Goal: Task Accomplishment & Management: Manage account settings

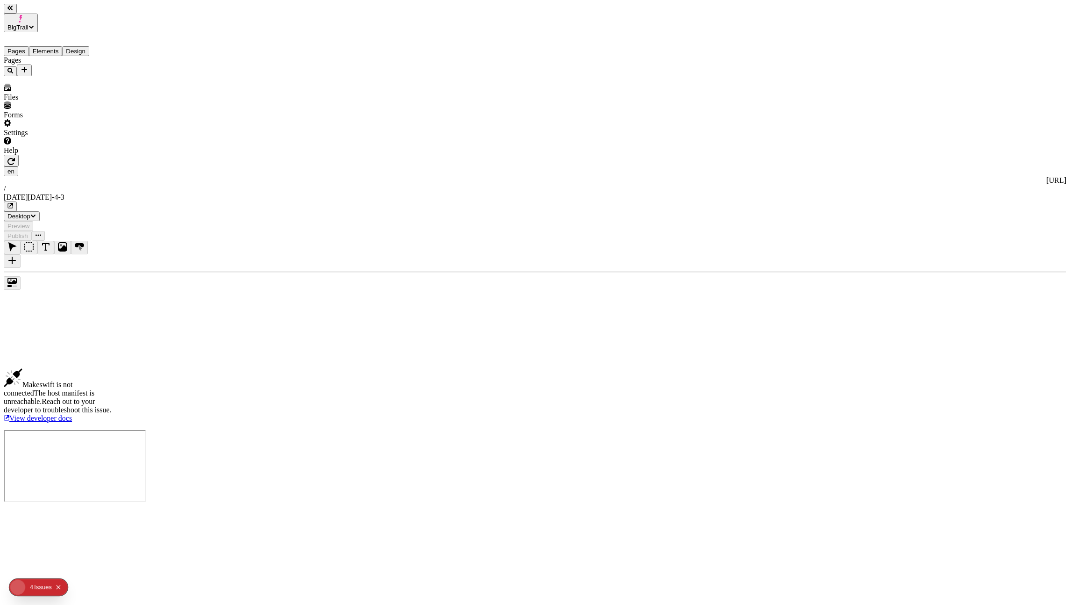
click at [28, 24] on span "BigTrail" at bounding box center [17, 27] width 21 height 7
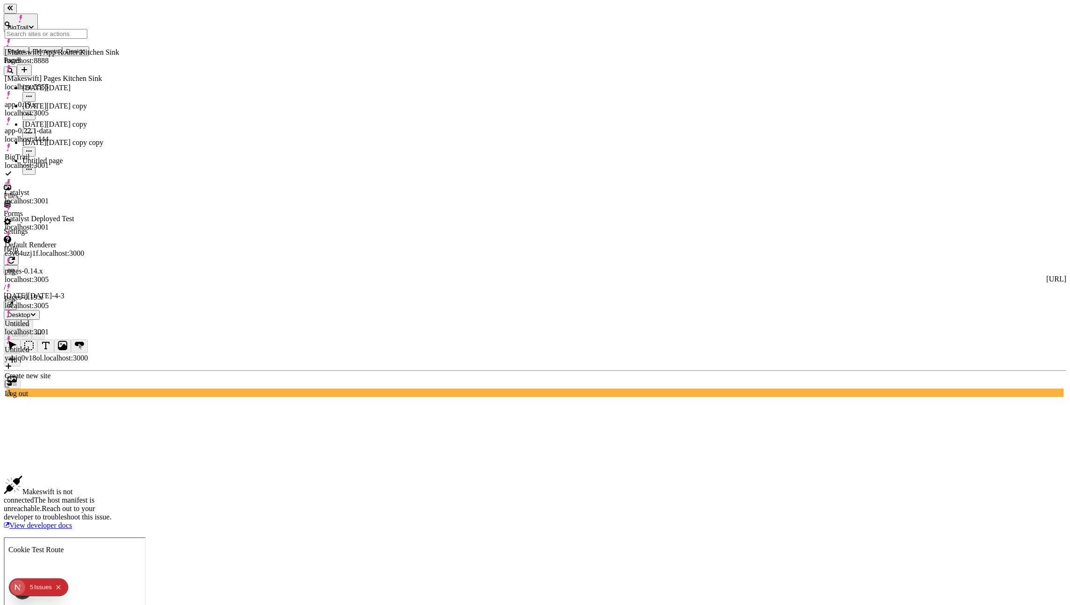
click at [66, 362] on div "Create new site" at bounding box center [62, 371] width 114 height 18
click at [52, 371] on div "Create new site" at bounding box center [62, 375] width 114 height 8
click at [29, 371] on div "Create new site" at bounding box center [62, 375] width 114 height 8
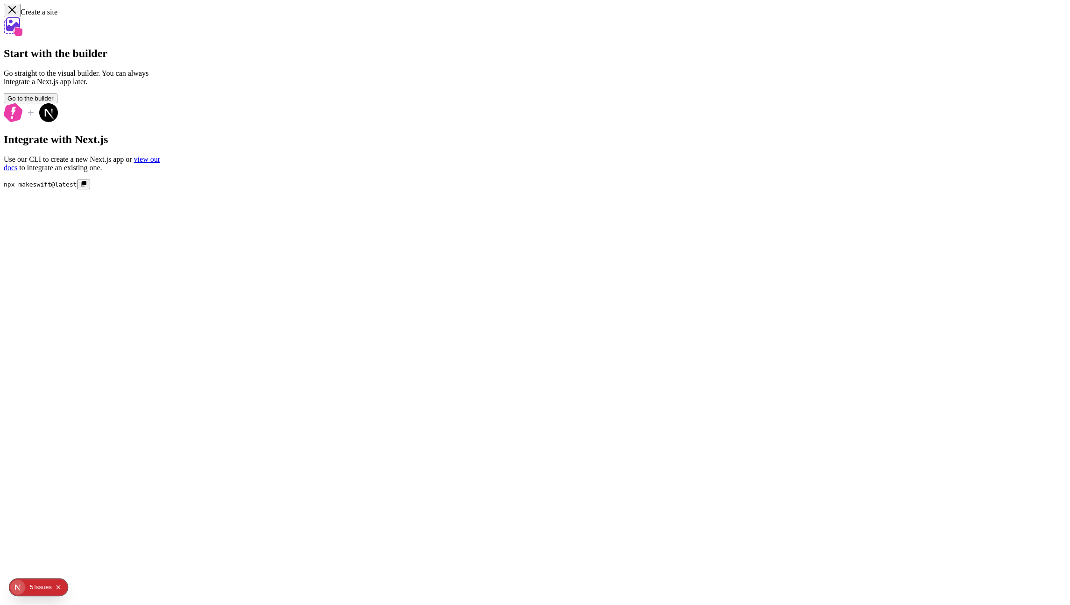
click at [57, 103] on button "Go to the builder" at bounding box center [31, 98] width 54 height 10
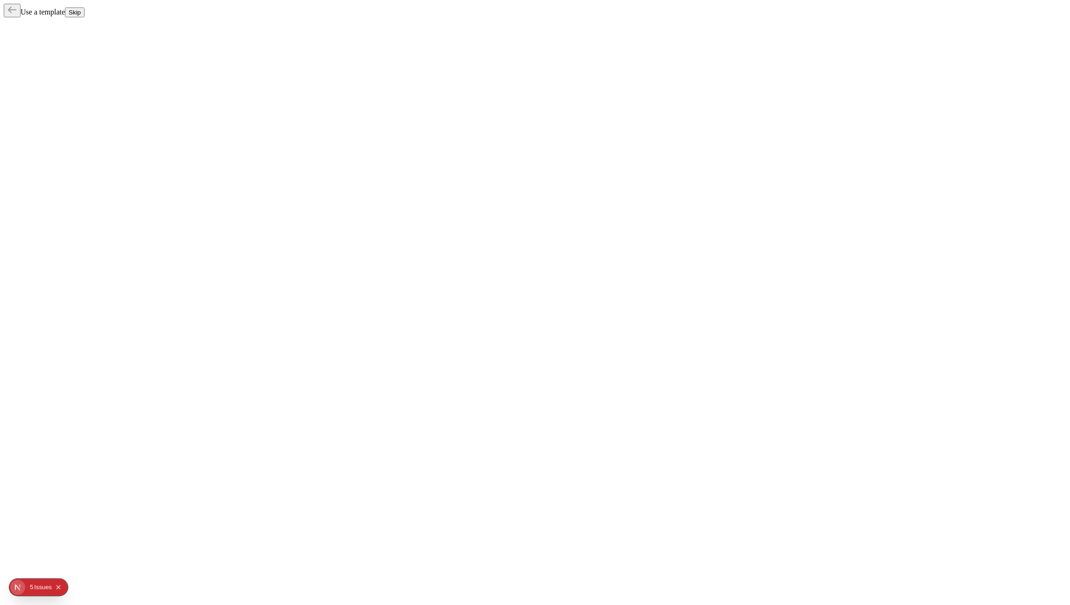
click at [85, 14] on button "Skip" at bounding box center [75, 12] width 20 height 10
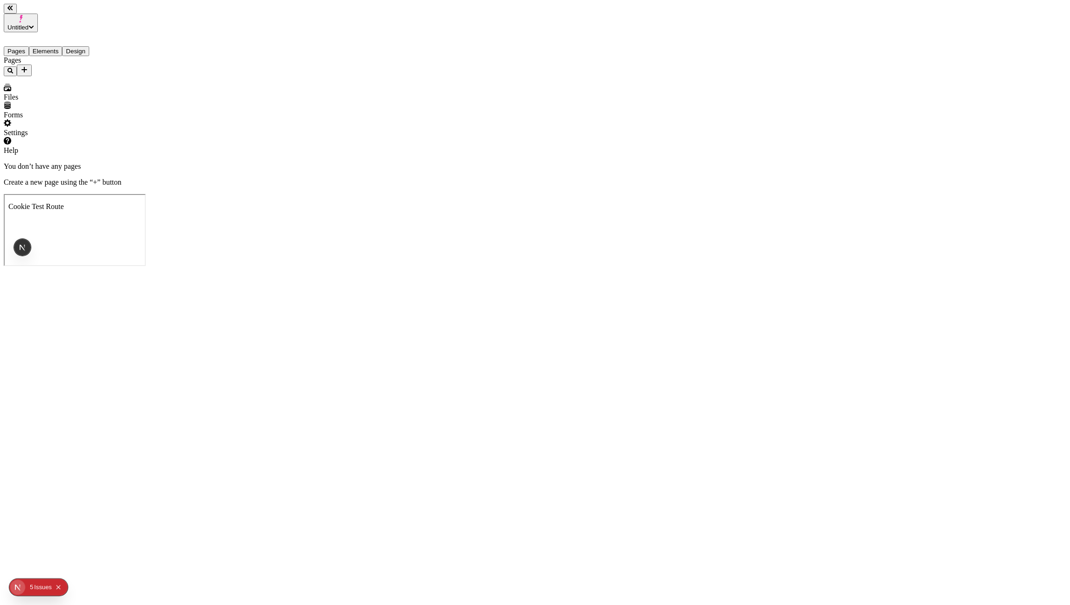
click at [65, 587] on div "4 5 Issue s" at bounding box center [46, 586] width 40 height 15
click at [63, 584] on button "Collapse issues badge" at bounding box center [58, 586] width 11 height 11
click at [58, 137] on div "Settings" at bounding box center [60, 128] width 112 height 18
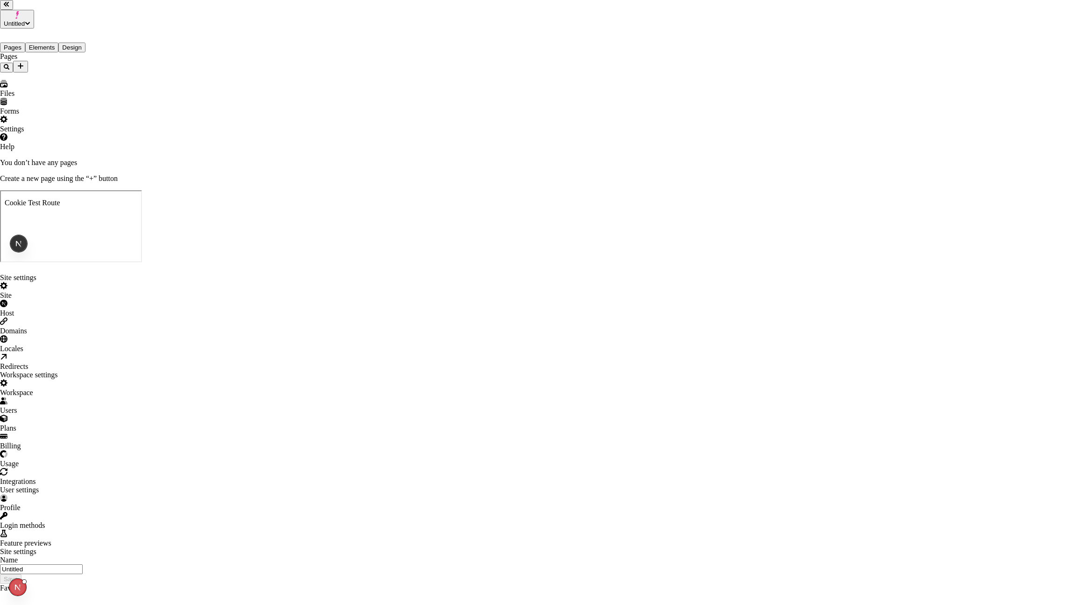
click at [83, 564] on input "Untitled" at bounding box center [41, 569] width 83 height 10
type input "Catalyst Revalidation"
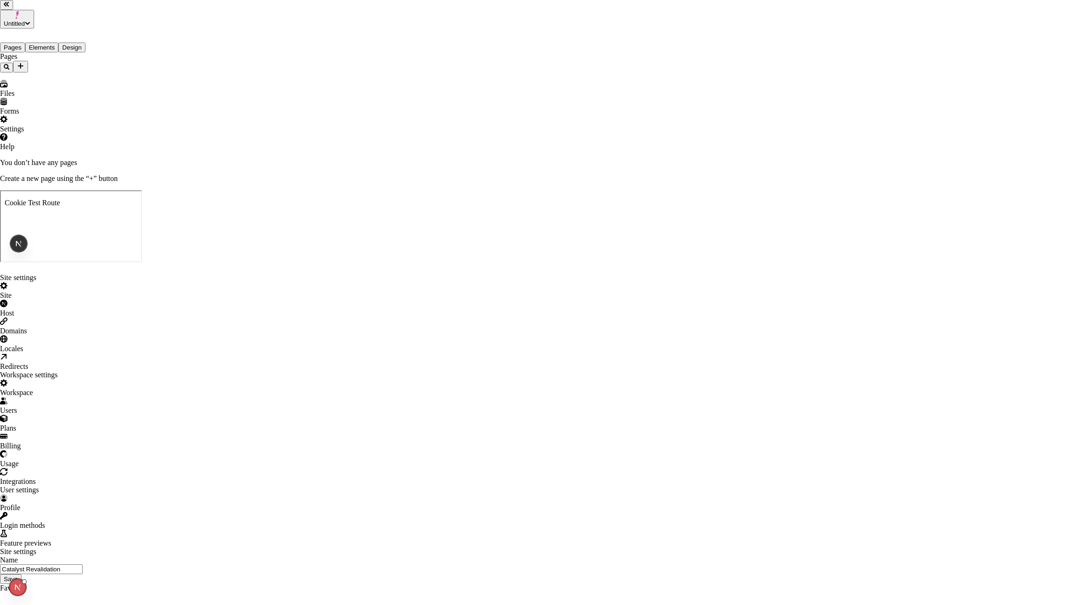
click at [21, 574] on button "Save" at bounding box center [10, 579] width 21 height 10
click at [326, 299] on div "Host" at bounding box center [535, 308] width 1070 height 18
click at [215, 596] on label "Host URL Save" at bounding box center [107, 610] width 215 height 28
click at [83, 604] on input "Host URL Save" at bounding box center [41, 609] width 83 height 10
paste input "[URL][DOMAIN_NAME]"
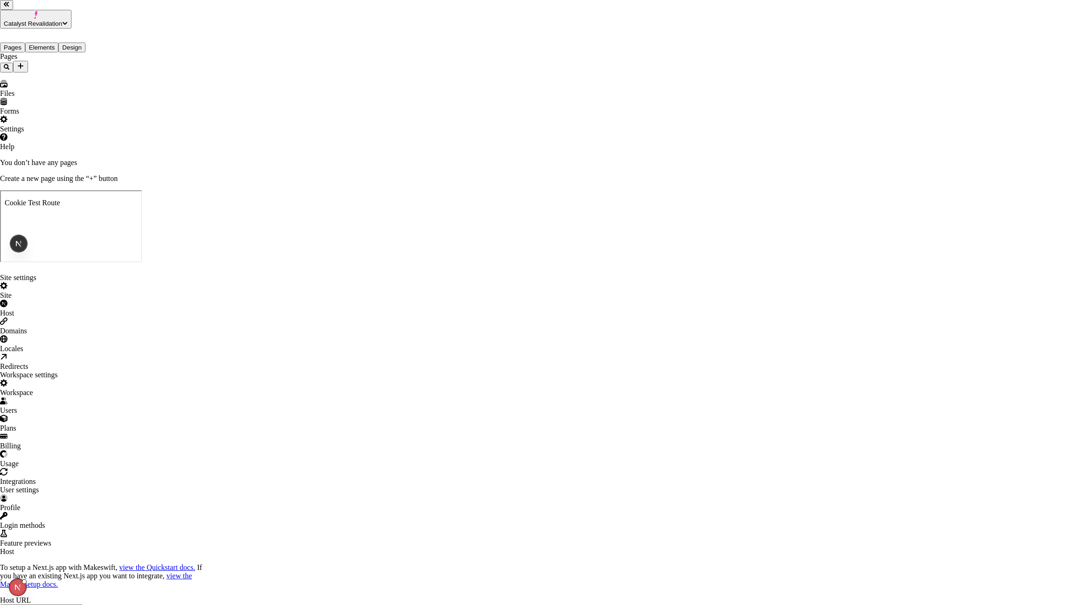
type input "[URL][DOMAIN_NAME]"
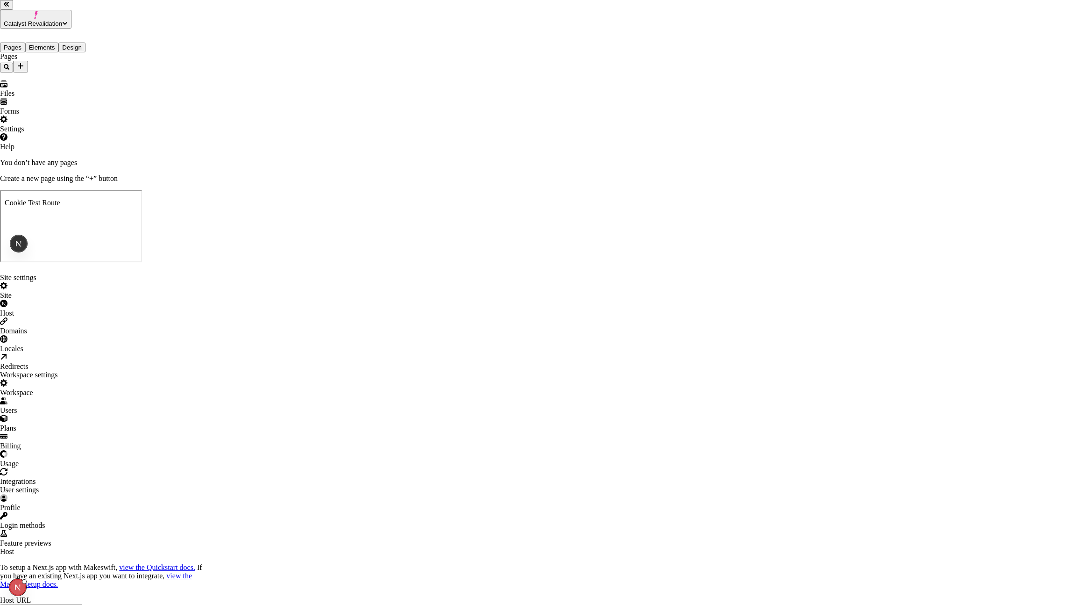
click at [125, 284] on div "Site settings Site Host Domains Locales Redirects Workspace settings Workspace …" at bounding box center [535, 462] width 1070 height 378
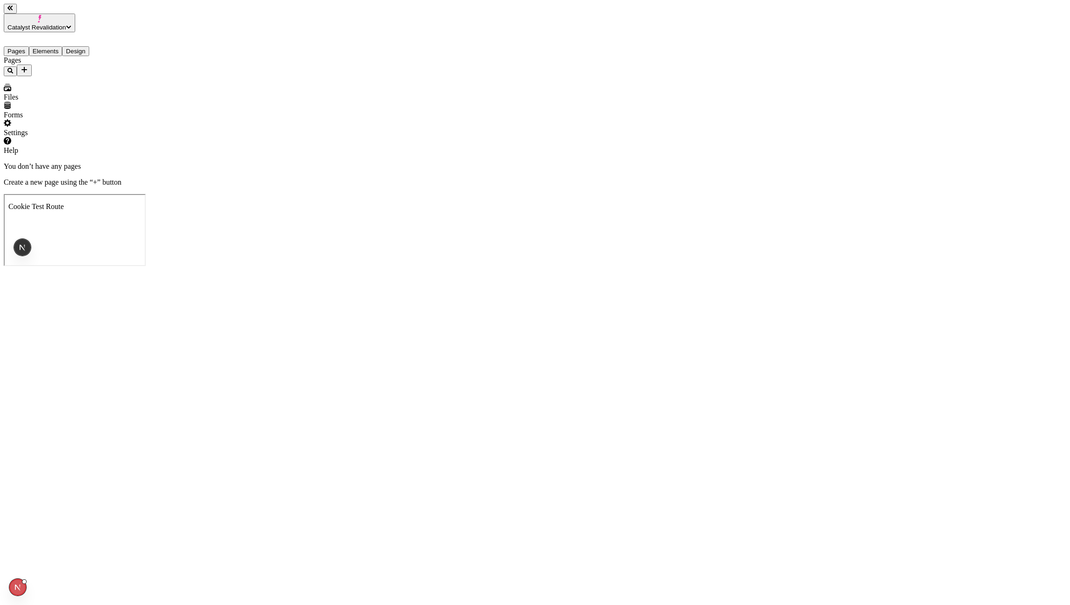
click at [28, 66] on icon "Add new" at bounding box center [24, 69] width 7 height 7
click at [89, 86] on div "Blank page" at bounding box center [91, 99] width 31 height 26
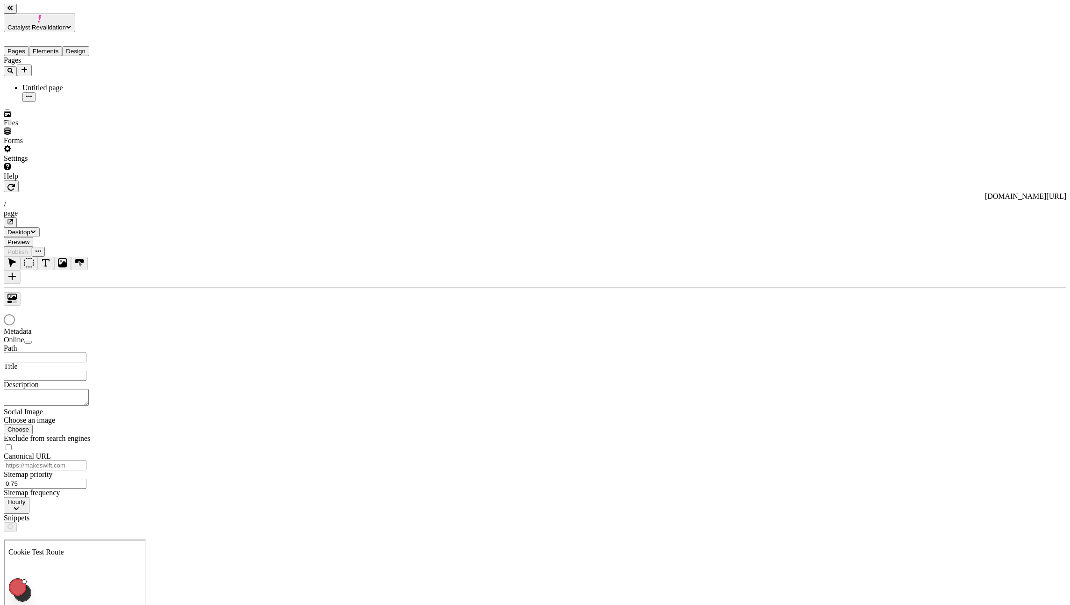
type input "/page"
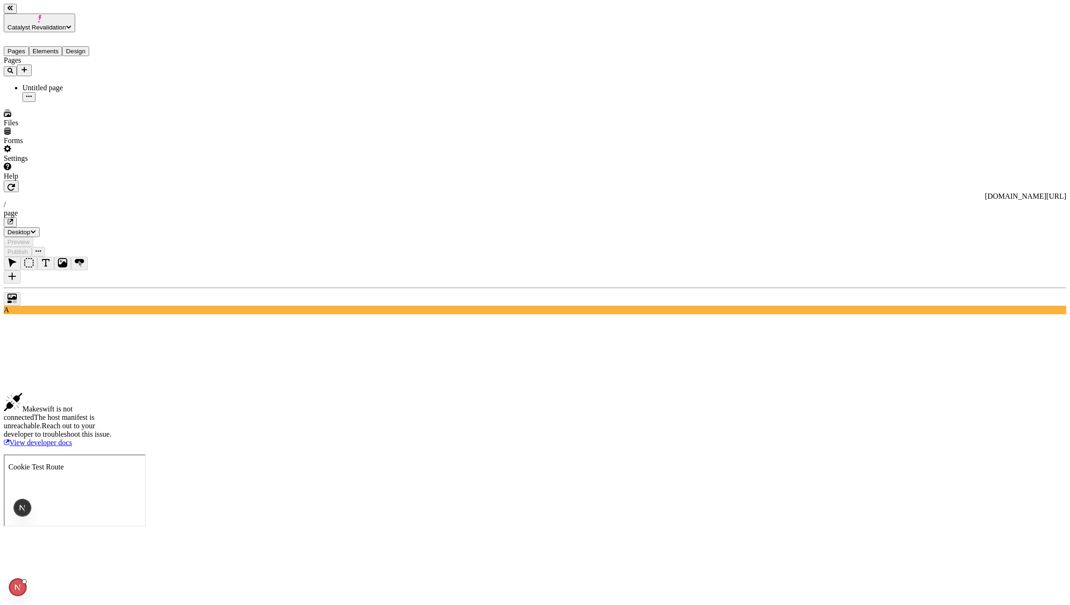
click at [19, 180] on button "button" at bounding box center [11, 186] width 15 height 12
click at [74, 163] on div "Settings" at bounding box center [60, 154] width 112 height 18
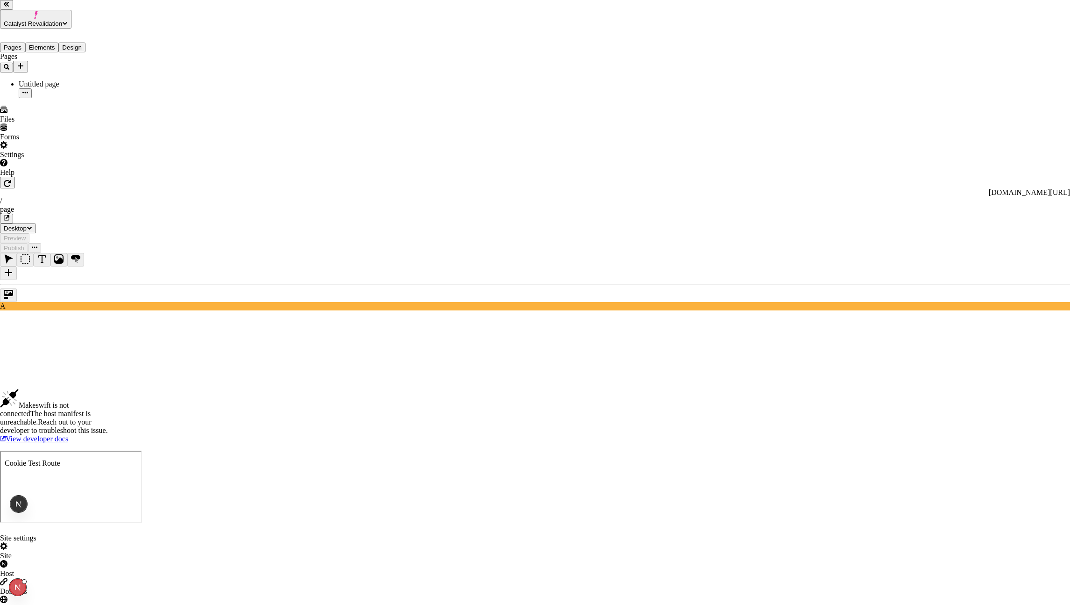
click at [330, 560] on div "Host" at bounding box center [535, 569] width 1070 height 18
drag, startPoint x: 554, startPoint y: 232, endPoint x: 405, endPoint y: 224, distance: 148.3
type input "[URL]"
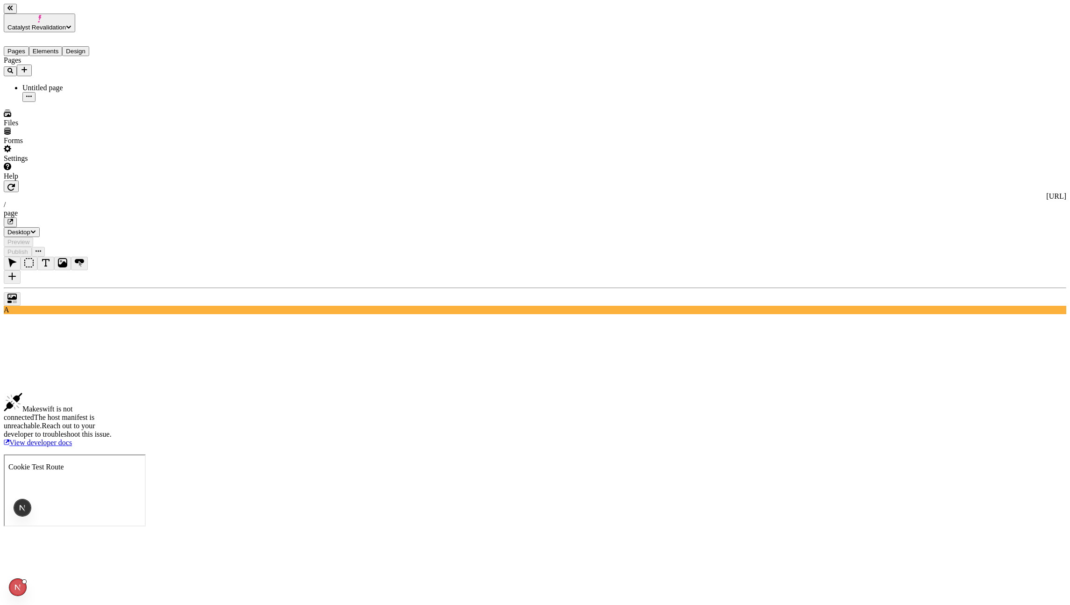
click at [151, 180] on div "[URL] / page Desktop Preview Publish" at bounding box center [535, 218] width 1063 height 76
click at [15, 184] on icon "button" at bounding box center [10, 187] width 7 height 7
click at [58, 163] on div "Settings" at bounding box center [60, 154] width 112 height 18
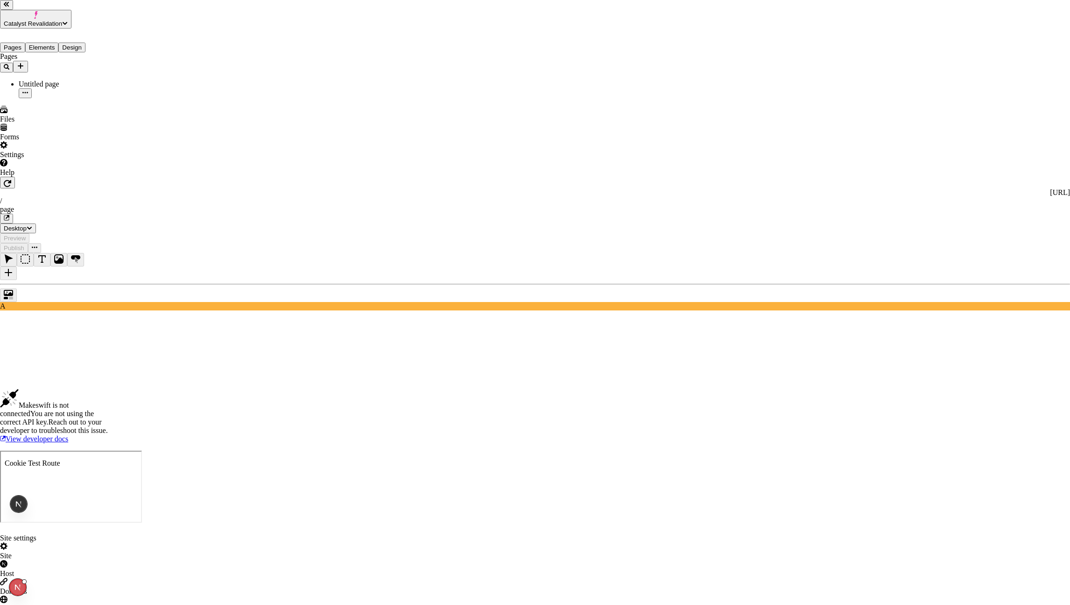
click at [316, 569] on div "Host" at bounding box center [535, 573] width 1070 height 8
paste input "s://[DOMAIN_NAME]"
type input "[URL][DOMAIN_NAME]"
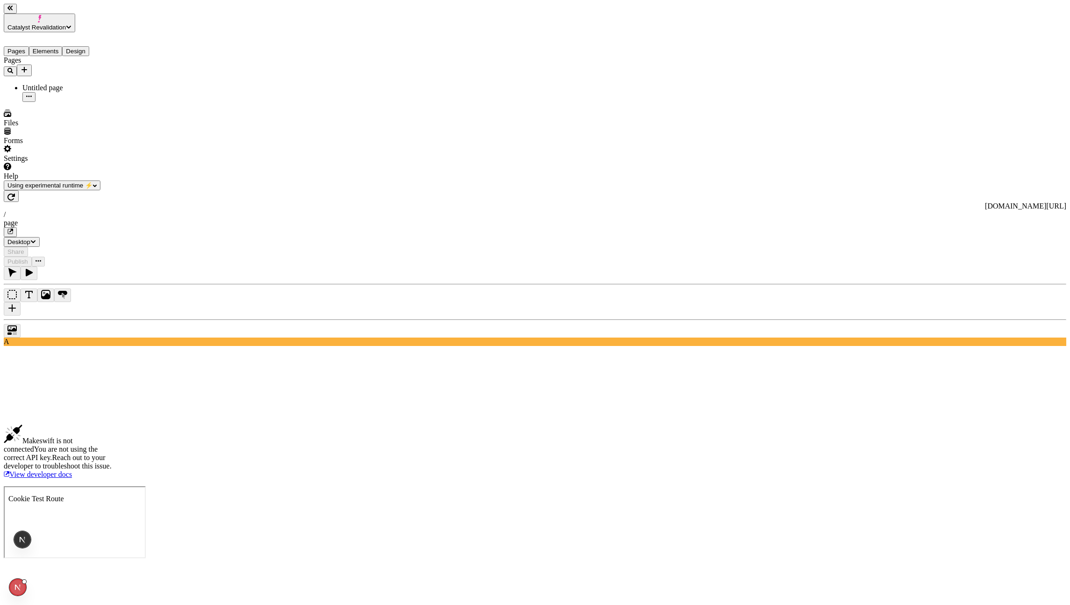
click at [19, 190] on button "button" at bounding box center [11, 196] width 15 height 12
click at [28, 66] on icon "Add new" at bounding box center [24, 69] width 7 height 7
click at [76, 86] on div "Blank page" at bounding box center [91, 99] width 31 height 26
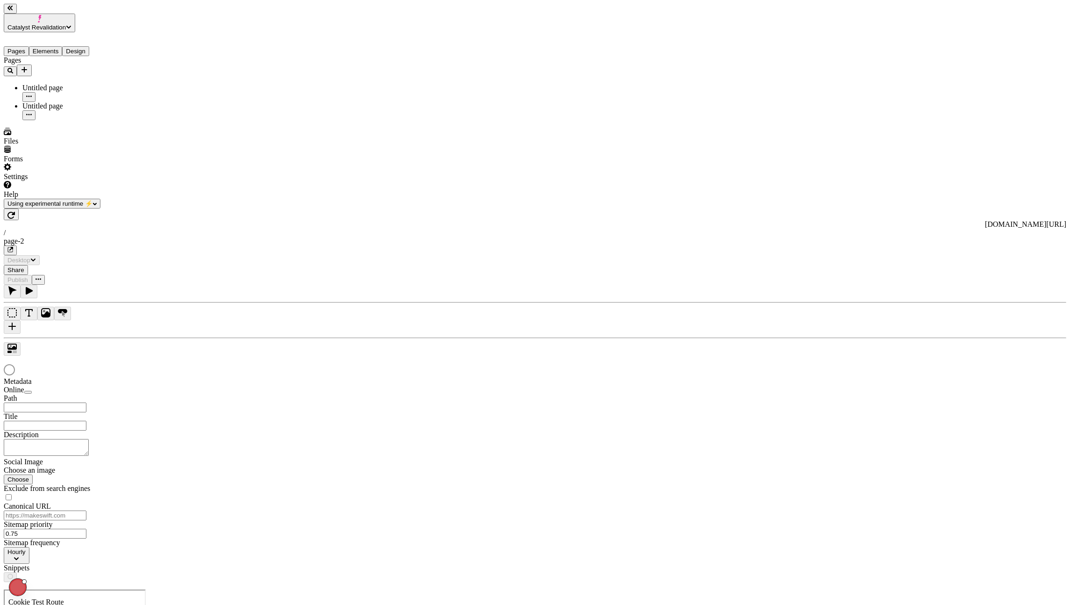
type input "/page-2"
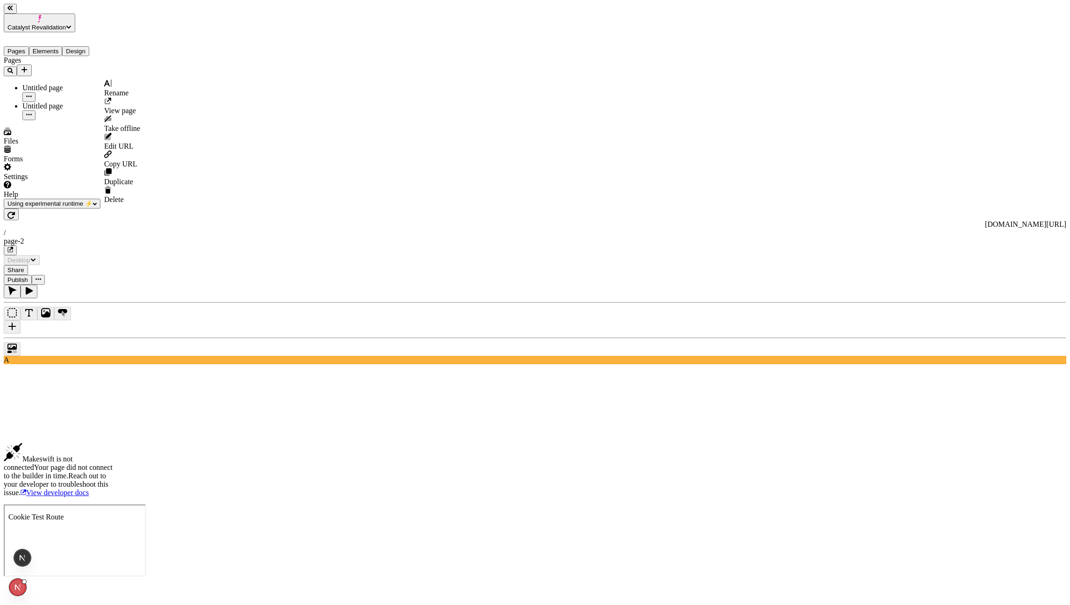
click at [36, 110] on button "button" at bounding box center [28, 115] width 13 height 10
click at [125, 186] on div "Delete" at bounding box center [122, 195] width 36 height 18
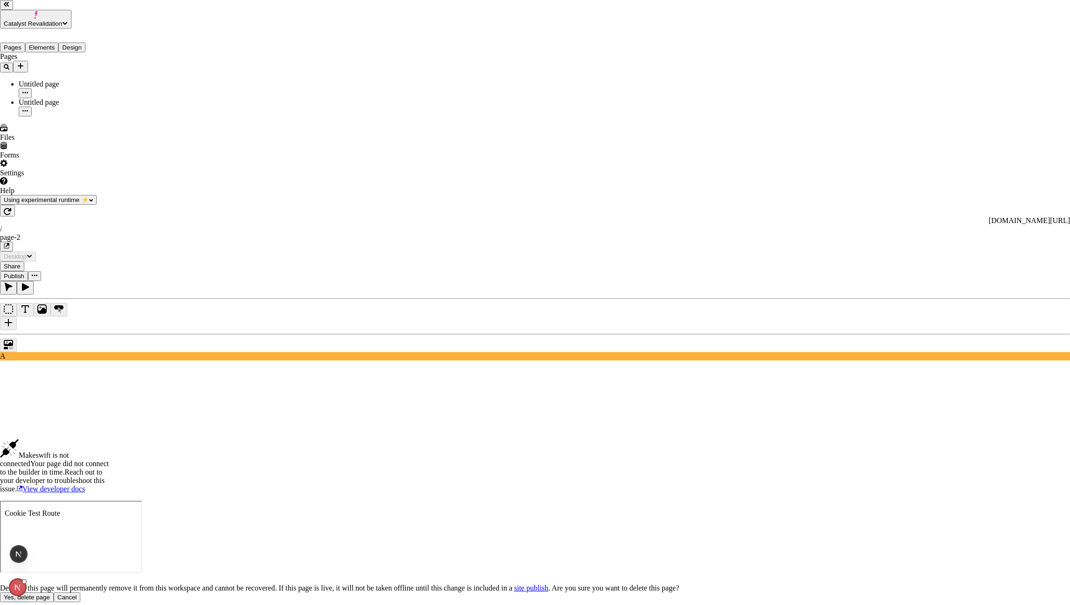
click at [50, 593] on span "Yes, delete page" at bounding box center [27, 596] width 46 height 7
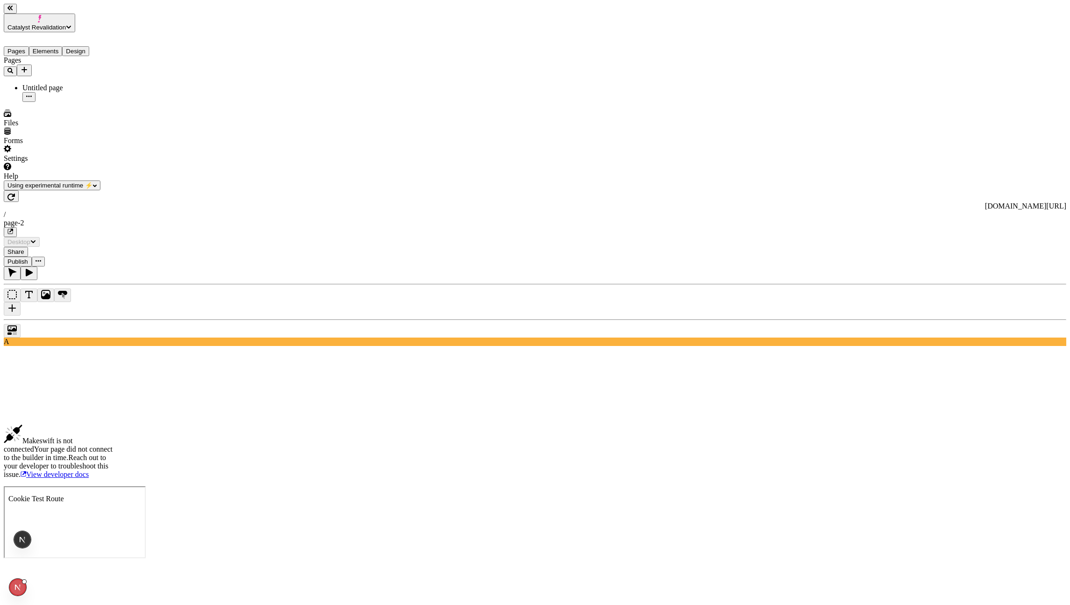
click at [53, 163] on div "Settings" at bounding box center [60, 154] width 112 height 18
